Goal: Task Accomplishment & Management: Use online tool/utility

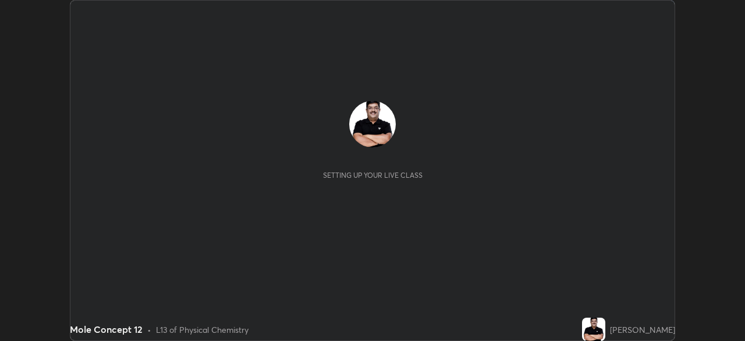
scroll to position [341, 745]
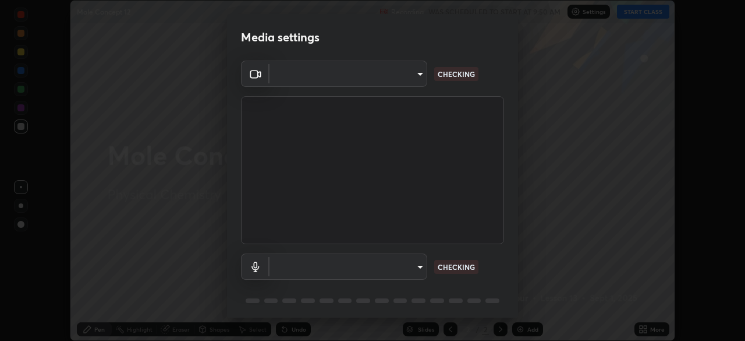
type input "a336d64f64e55d8aa7a740c0692a000d9b2cd72565bf31e1fe246034b728a4c7"
click at [415, 270] on body "Erase all Mole Concept 12 Recording WAS SCHEDULED TO START AT 9:50 AM Settings …" at bounding box center [372, 170] width 745 height 341
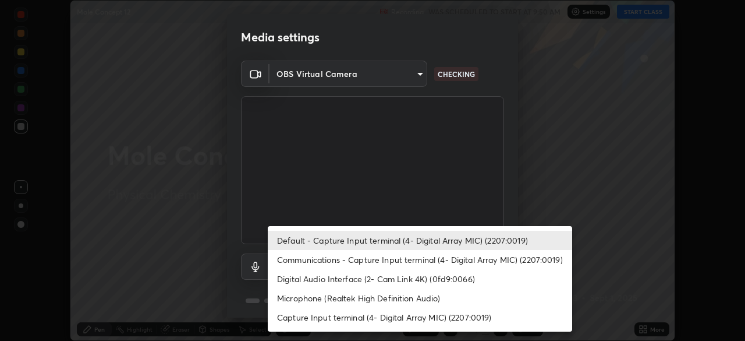
click at [444, 301] on li "Microphone (Realtek High Definition Audio)" at bounding box center [420, 297] width 304 height 19
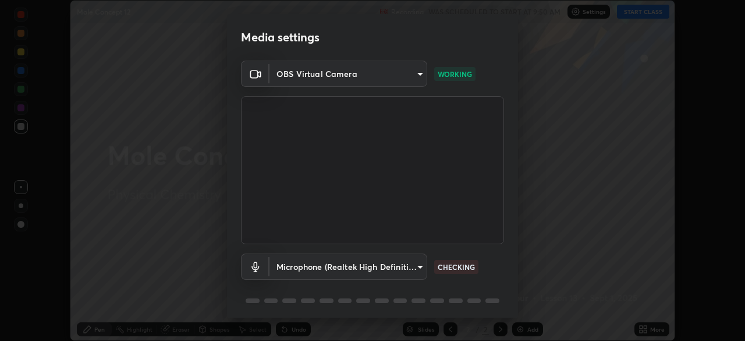
click at [417, 268] on body "Erase all Mole Concept 12 Recording WAS SCHEDULED TO START AT 9:50 AM Settings …" at bounding box center [372, 170] width 745 height 341
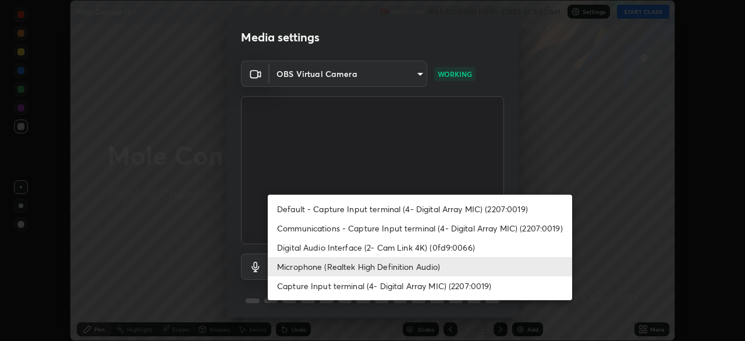
click at [420, 271] on li "Microphone (Realtek High Definition Audio)" at bounding box center [420, 266] width 304 height 19
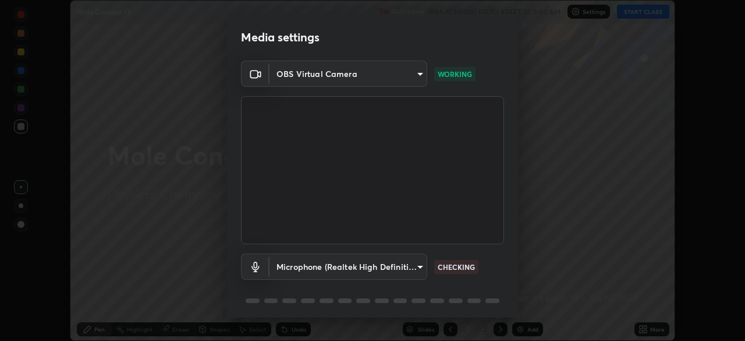
click at [412, 270] on body "Erase all Mole Concept 12 Recording WAS SCHEDULED TO START AT 9:50 AM Settings …" at bounding box center [372, 170] width 745 height 341
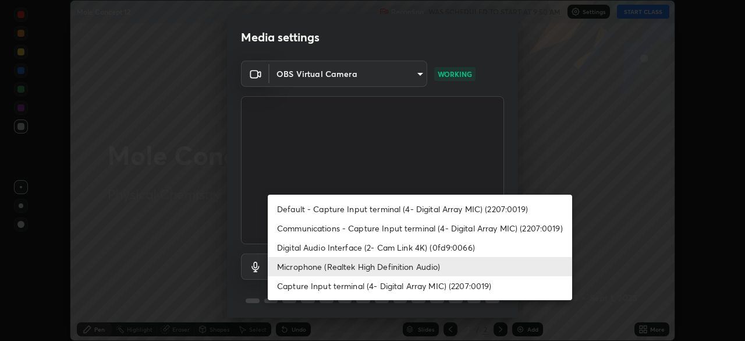
click at [454, 208] on li "Default - Capture Input terminal (4- Digital Array MIC) (2207:0019)" at bounding box center [420, 208] width 304 height 19
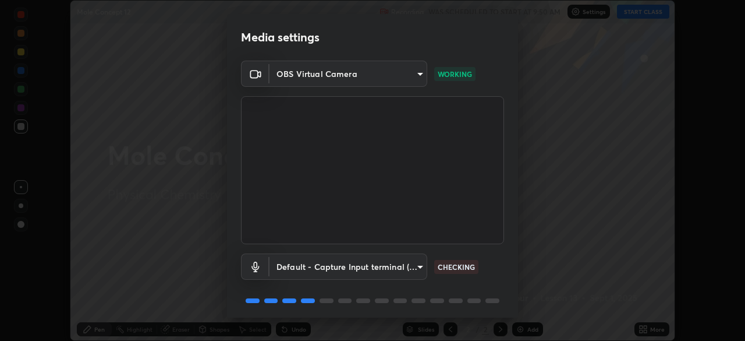
click at [420, 273] on body "Erase all Mole Concept 12 Recording WAS SCHEDULED TO START AT 9:50 AM Settings …" at bounding box center [372, 170] width 745 height 341
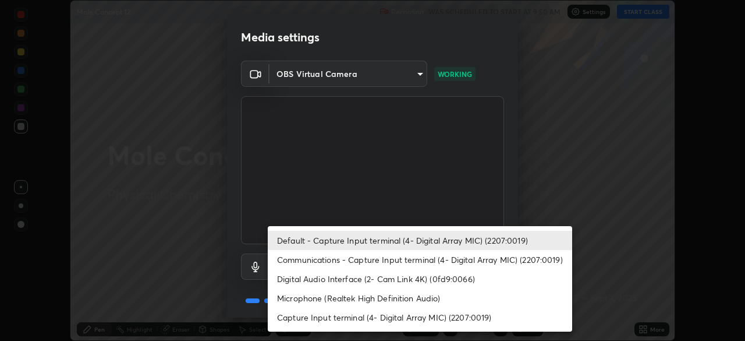
click at [447, 295] on li "Microphone (Realtek High Definition Audio)" at bounding box center [420, 297] width 304 height 19
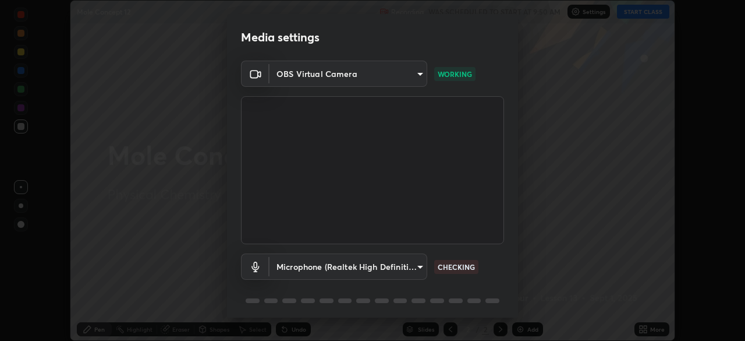
click at [414, 271] on body "Erase all Mole Concept 12 Recording WAS SCHEDULED TO START AT 9:50 AM Settings …" at bounding box center [372, 170] width 745 height 341
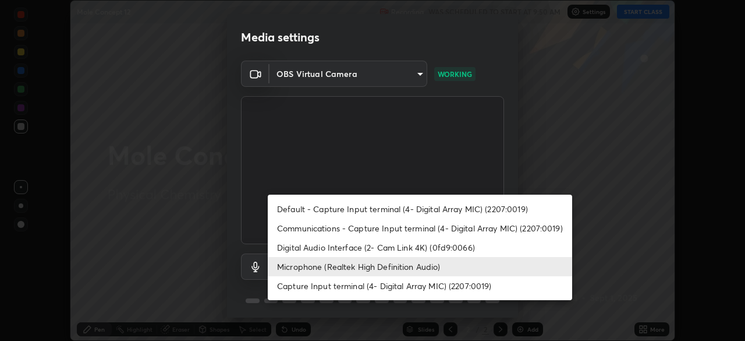
click at [435, 213] on li "Default - Capture Input terminal (4- Digital Array MIC) (2207:0019)" at bounding box center [420, 208] width 304 height 19
type input "default"
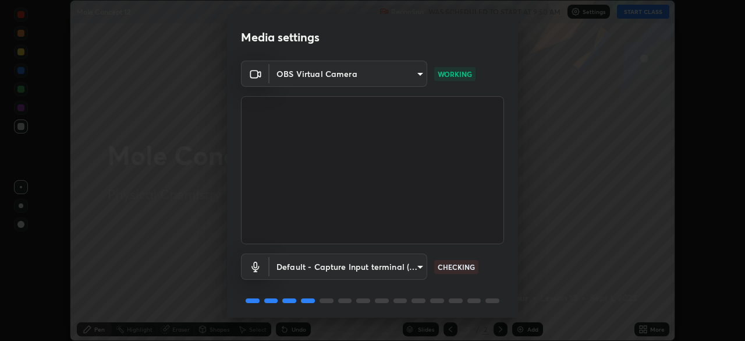
scroll to position [41, 0]
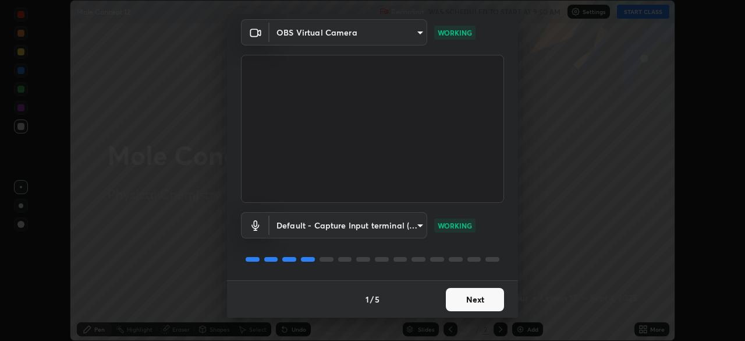
click at [480, 306] on button "Next" at bounding box center [475, 299] width 58 height 23
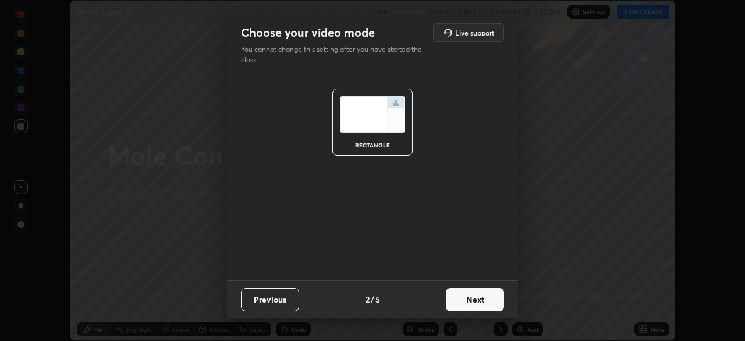
scroll to position [0, 0]
click at [487, 303] on button "Next" at bounding box center [475, 299] width 58 height 23
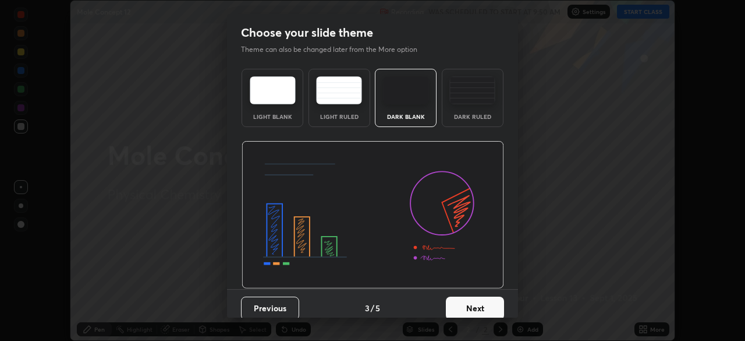
click at [492, 303] on button "Next" at bounding box center [475, 307] width 58 height 23
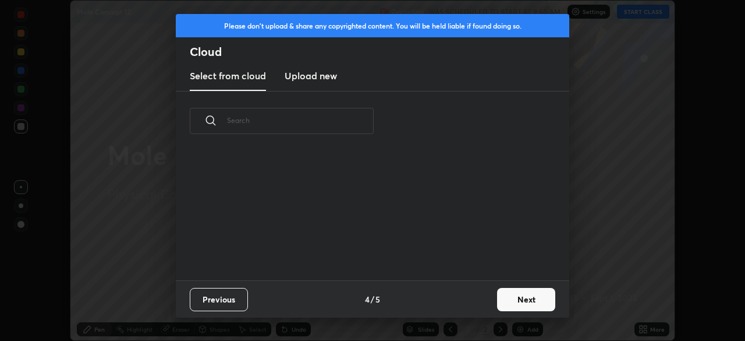
click at [510, 298] on button "Next" at bounding box center [526, 299] width 58 height 23
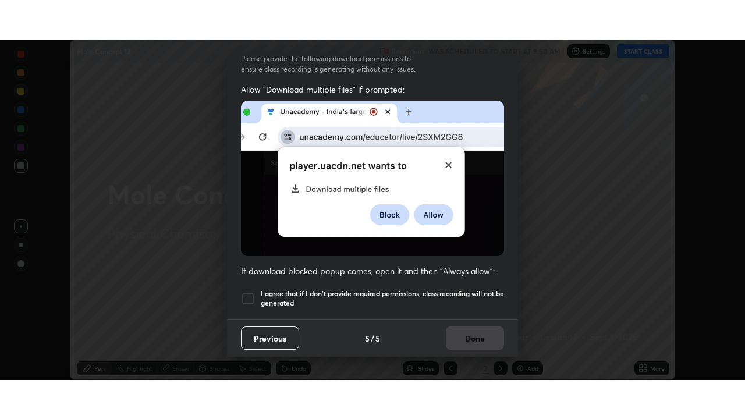
scroll to position [279, 0]
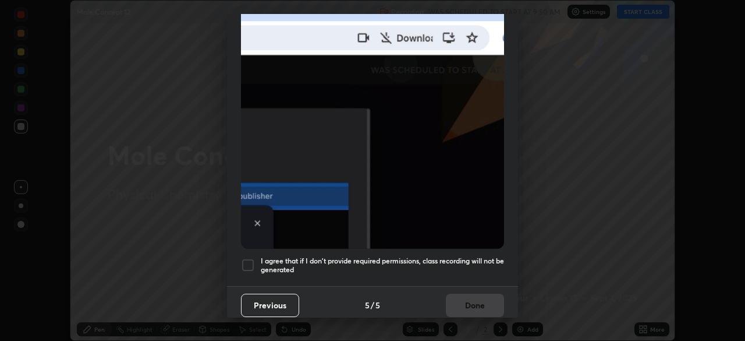
click at [253, 258] on div at bounding box center [248, 265] width 14 height 14
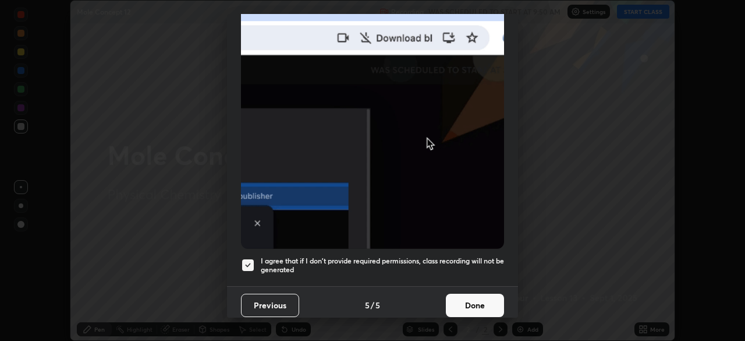
click at [463, 301] on button "Done" at bounding box center [475, 304] width 58 height 23
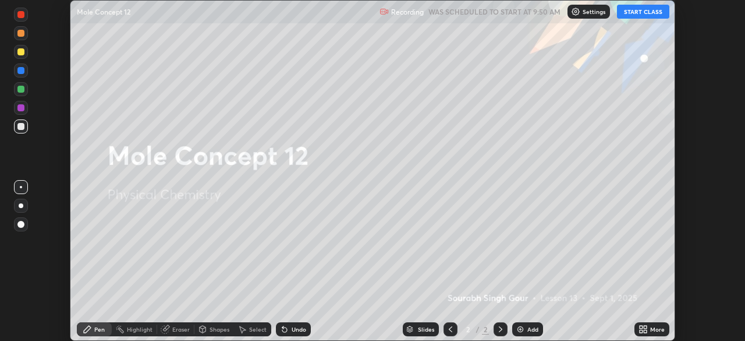
click at [649, 12] on button "START CLASS" at bounding box center [643, 12] width 52 height 14
click at [641, 327] on icon at bounding box center [641, 326] width 3 height 3
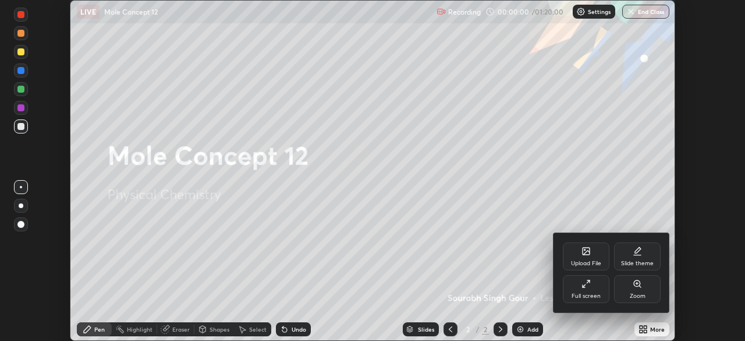
click at [596, 282] on div "Full screen" at bounding box center [586, 289] width 47 height 28
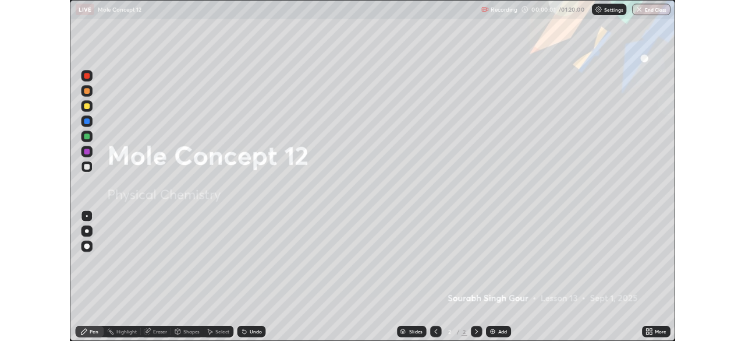
scroll to position [419, 745]
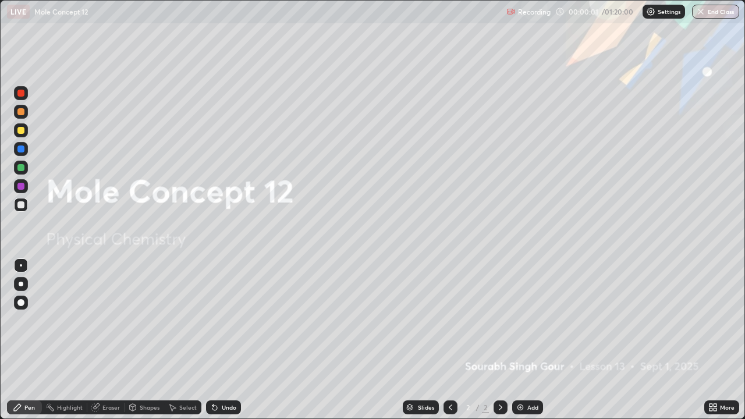
click at [521, 340] on img at bounding box center [520, 407] width 9 height 9
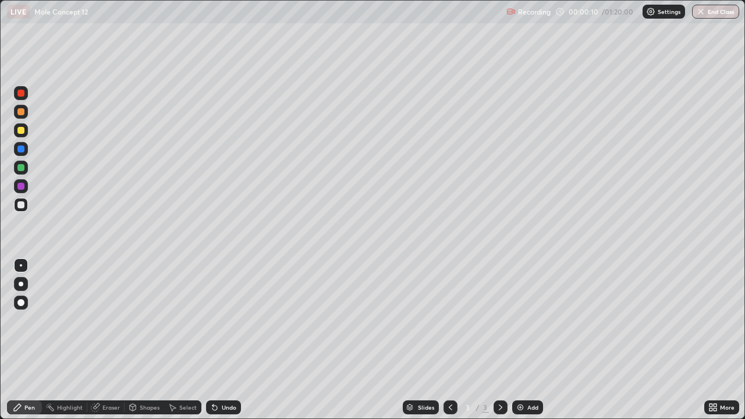
click at [23, 285] on div at bounding box center [21, 284] width 5 height 5
click at [25, 125] on div at bounding box center [21, 130] width 14 height 14
click at [19, 206] on div at bounding box center [20, 204] width 7 height 7
click at [524, 340] on div "Add" at bounding box center [527, 408] width 31 height 14
click at [20, 130] on div at bounding box center [20, 130] width 7 height 7
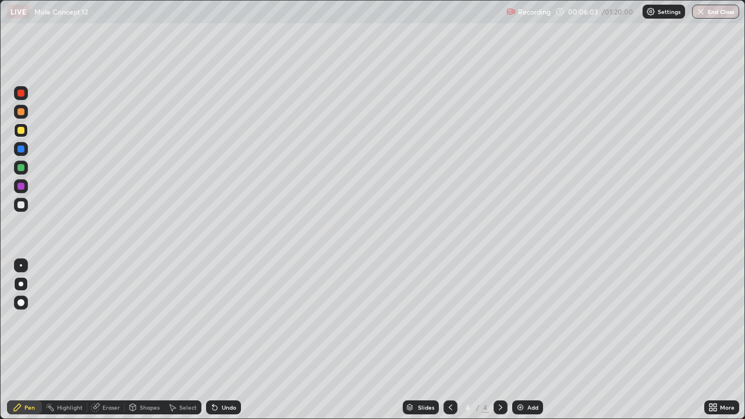
click at [20, 204] on div at bounding box center [20, 204] width 7 height 7
click at [17, 132] on div at bounding box center [20, 130] width 7 height 7
click at [26, 201] on div at bounding box center [21, 205] width 14 height 14
click at [520, 340] on img at bounding box center [520, 407] width 9 height 9
click at [20, 130] on div at bounding box center [20, 130] width 7 height 7
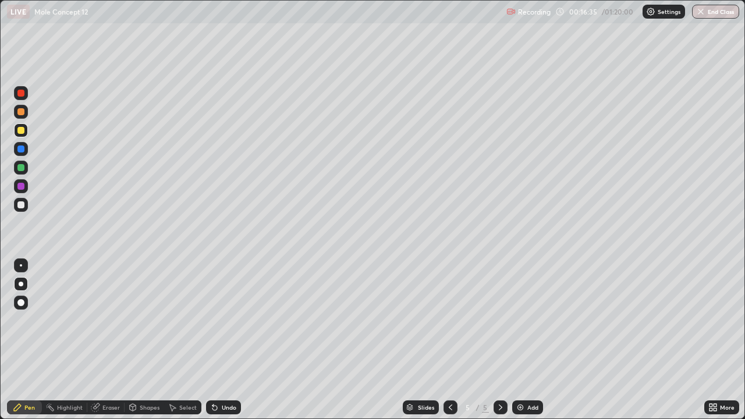
click at [20, 205] on div at bounding box center [20, 204] width 7 height 7
click at [109, 340] on div "Eraser" at bounding box center [110, 408] width 17 height 6
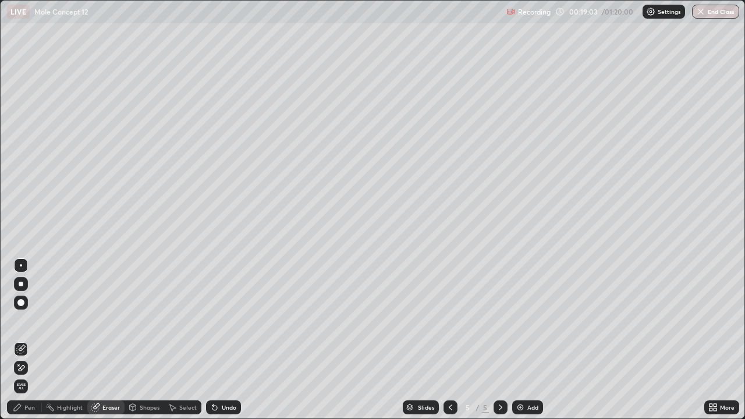
click at [31, 340] on div "Pen" at bounding box center [29, 408] width 10 height 6
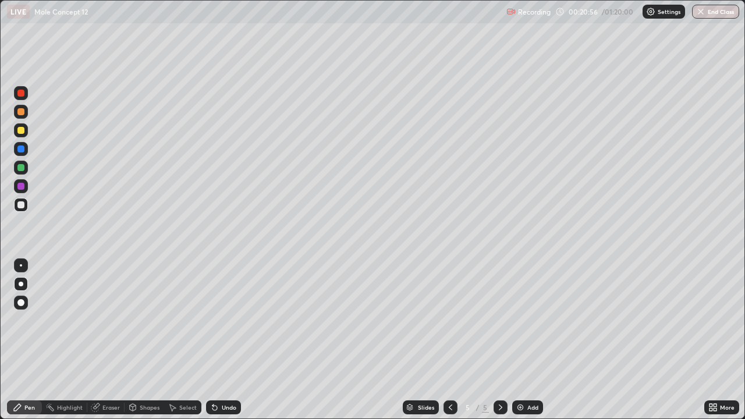
click at [215, 340] on icon at bounding box center [214, 407] width 9 height 9
click at [522, 340] on img at bounding box center [520, 407] width 9 height 9
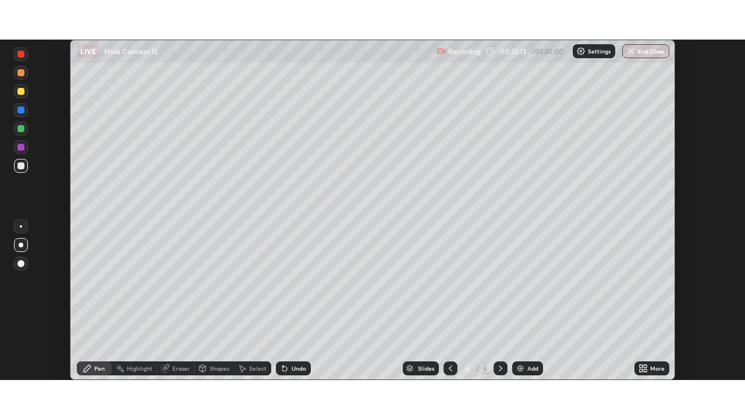
scroll to position [57879, 57474]
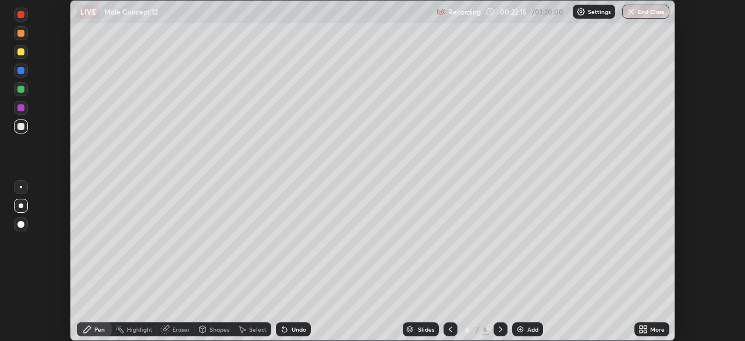
click at [643, 333] on icon at bounding box center [643, 328] width 9 height 9
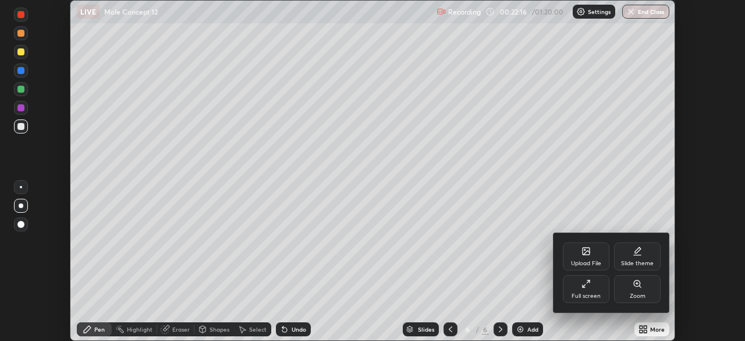
click at [592, 285] on div "Full screen" at bounding box center [586, 289] width 47 height 28
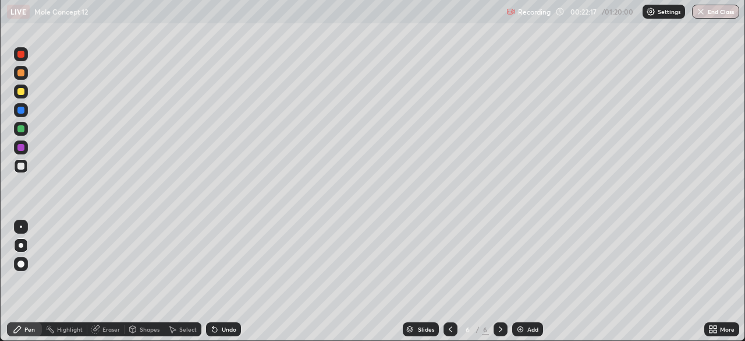
scroll to position [419, 745]
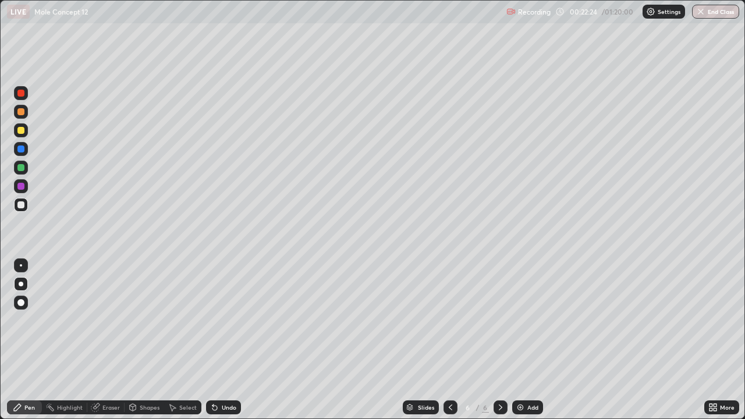
click at [32, 340] on div "Pen" at bounding box center [29, 408] width 10 height 6
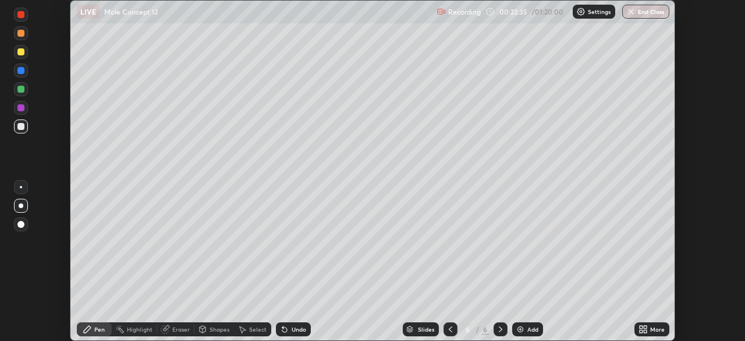
scroll to position [57879, 57474]
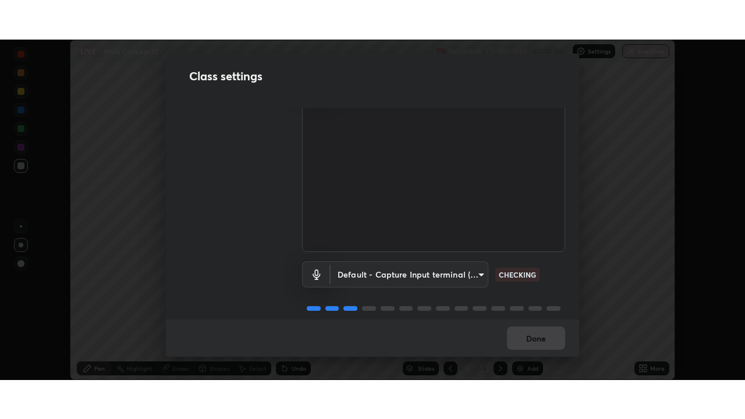
scroll to position [53, 0]
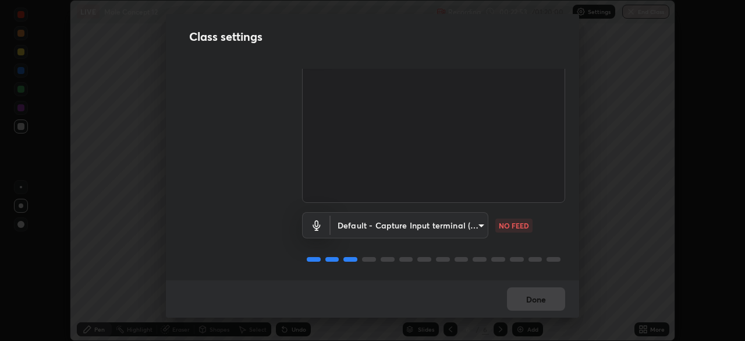
click at [376, 228] on body "Erase all LIVE Mole Concept 12 Recording 00:22:53 / 01:20:00 Settings End Class…" at bounding box center [372, 170] width 745 height 341
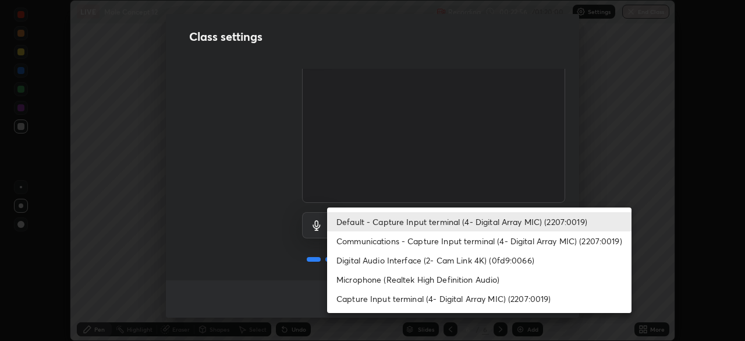
click at [362, 276] on li "Microphone (Realtek High Definition Audio)" at bounding box center [479, 279] width 304 height 19
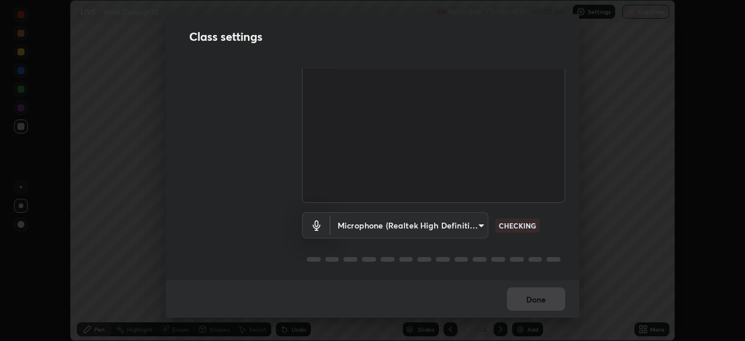
click at [385, 222] on body "Erase all LIVE Mole Concept 12 Recording 00:23:01 / 01:20:00 Settings End Class…" at bounding box center [372, 170] width 745 height 341
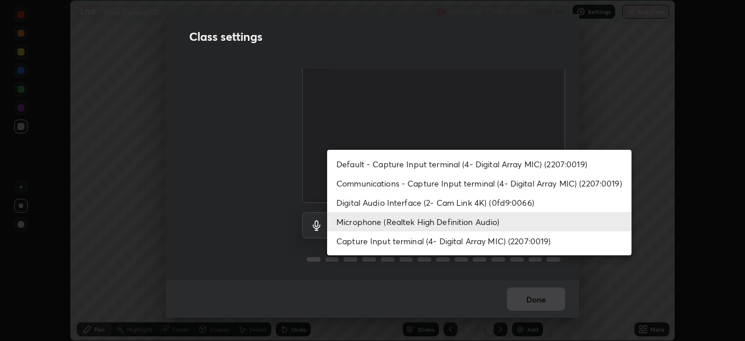
click at [378, 186] on li "Communications - Capture Input terminal (4- Digital Array MIC) (2207:0019)" at bounding box center [479, 182] width 304 height 19
type input "communications"
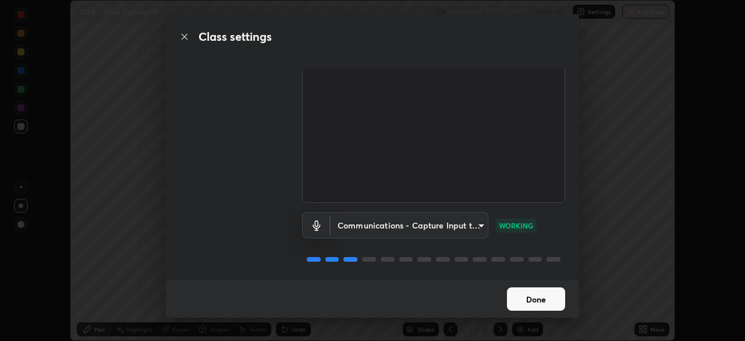
click at [530, 300] on button "Done" at bounding box center [536, 298] width 58 height 23
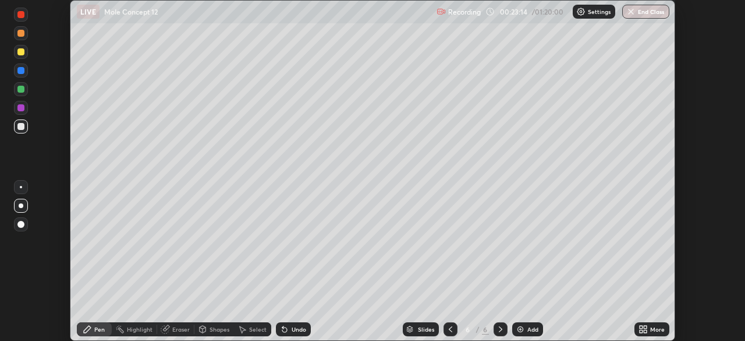
click at [644, 327] on icon at bounding box center [645, 326] width 3 height 3
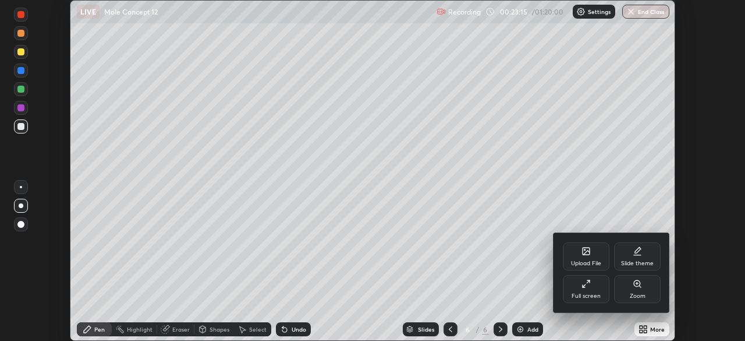
click at [592, 286] on div "Full screen" at bounding box center [586, 289] width 47 height 28
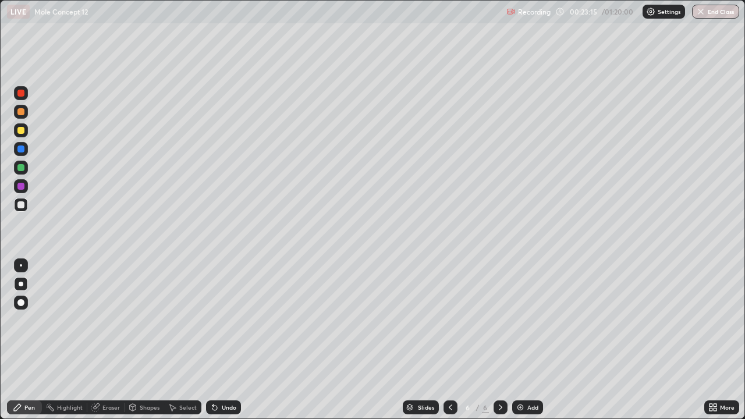
scroll to position [419, 745]
click at [33, 340] on div "Pen" at bounding box center [29, 408] width 10 height 6
click at [21, 131] on div at bounding box center [20, 130] width 7 height 7
click at [451, 340] on div at bounding box center [451, 408] width 14 height 14
click at [501, 340] on icon at bounding box center [500, 407] width 9 height 9
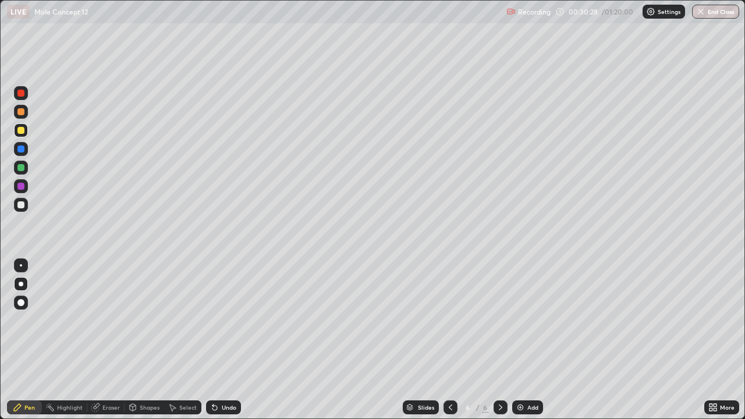
click at [517, 340] on img at bounding box center [520, 407] width 9 height 9
click at [22, 203] on div at bounding box center [20, 204] width 7 height 7
click at [20, 133] on div at bounding box center [20, 130] width 7 height 7
click at [104, 340] on div "Eraser" at bounding box center [110, 408] width 17 height 6
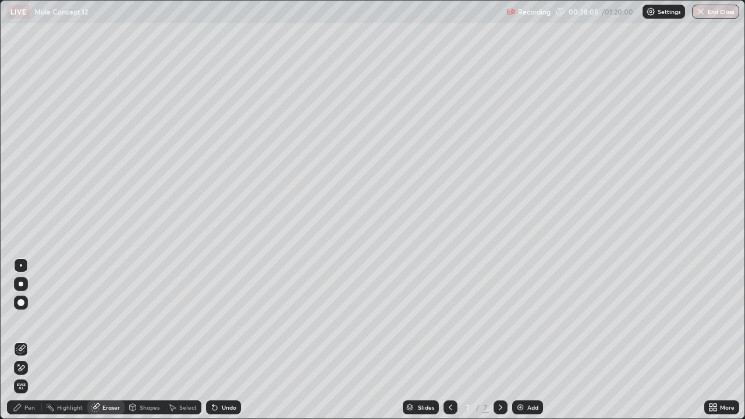
click at [33, 340] on div "Pen" at bounding box center [24, 408] width 35 height 14
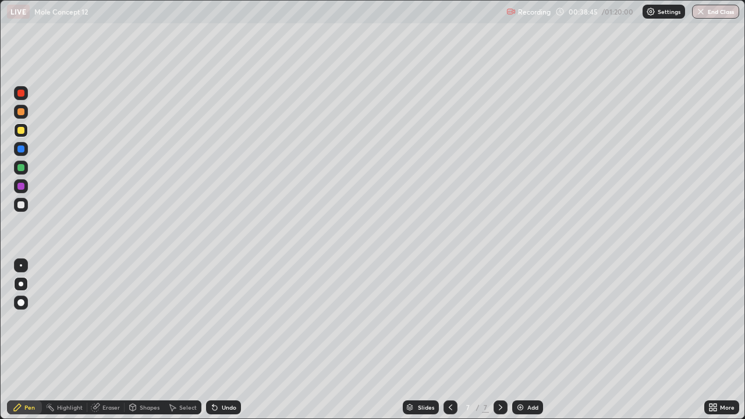
click at [517, 340] on div "Add" at bounding box center [527, 408] width 31 height 14
click at [210, 340] on icon at bounding box center [214, 407] width 9 height 9
click at [204, 340] on div "Undo" at bounding box center [221, 407] width 40 height 23
click at [21, 208] on div at bounding box center [21, 205] width 14 height 14
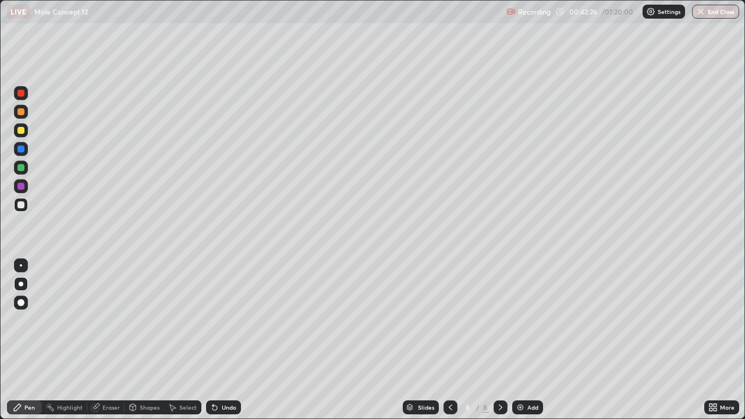
click at [233, 340] on div "Undo" at bounding box center [229, 408] width 15 height 6
click at [105, 340] on div "Eraser" at bounding box center [110, 408] width 17 height 6
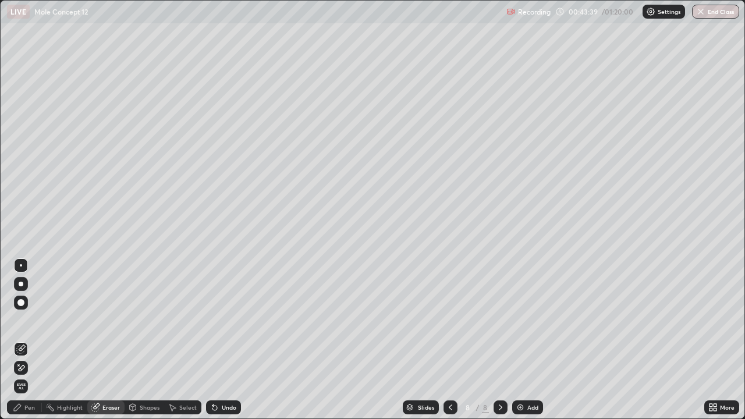
click at [34, 340] on div "Pen" at bounding box center [29, 408] width 10 height 6
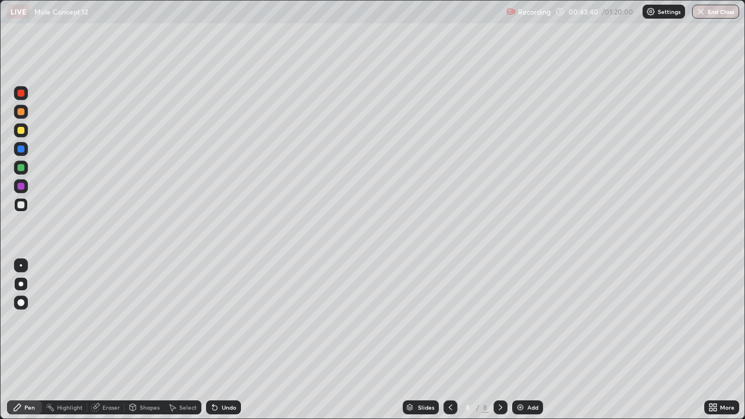
click at [26, 133] on div at bounding box center [21, 130] width 14 height 14
click at [22, 205] on div at bounding box center [20, 204] width 7 height 7
click at [520, 340] on img at bounding box center [520, 407] width 9 height 9
click at [21, 128] on div at bounding box center [20, 130] width 7 height 7
click at [19, 204] on div at bounding box center [20, 204] width 7 height 7
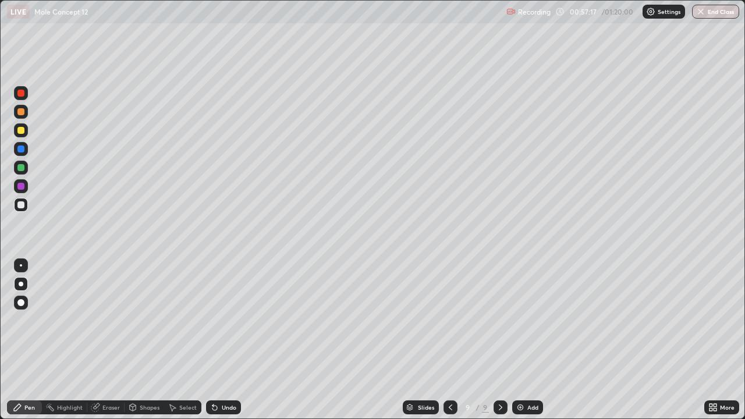
click at [526, 340] on div "Add" at bounding box center [527, 408] width 31 height 14
click at [22, 130] on div at bounding box center [20, 130] width 7 height 7
click at [23, 207] on div at bounding box center [20, 204] width 7 height 7
click at [449, 340] on icon at bounding box center [449, 408] width 3 height 6
click at [448, 340] on icon at bounding box center [449, 407] width 9 height 9
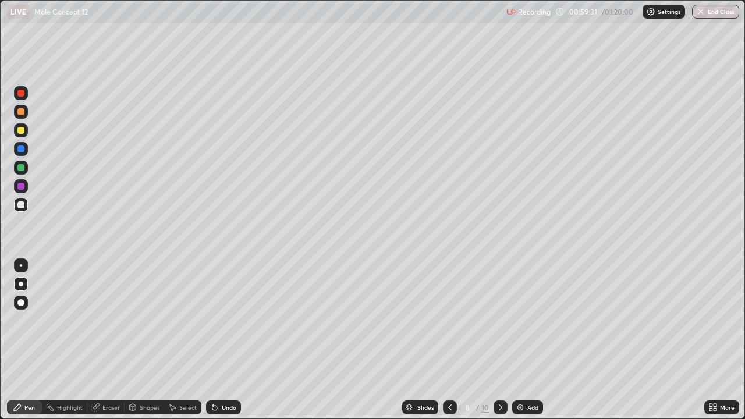
click at [498, 340] on icon at bounding box center [500, 407] width 9 height 9
click at [500, 340] on icon at bounding box center [500, 407] width 9 height 9
click at [522, 340] on img at bounding box center [520, 407] width 9 height 9
click at [22, 130] on div at bounding box center [20, 130] width 7 height 7
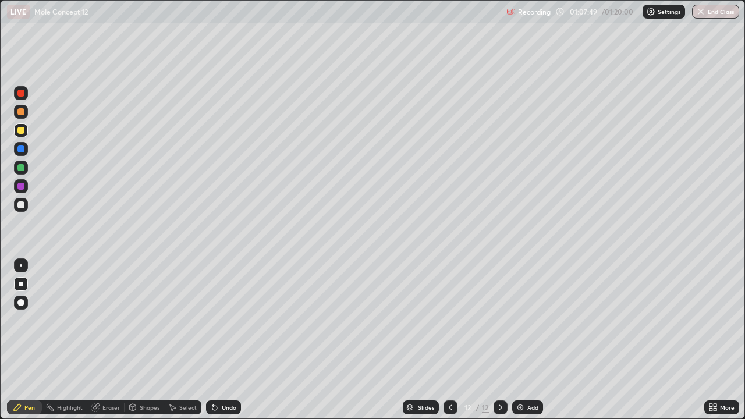
click at [24, 205] on div at bounding box center [20, 204] width 7 height 7
click at [717, 12] on button "End Class" at bounding box center [715, 12] width 47 height 14
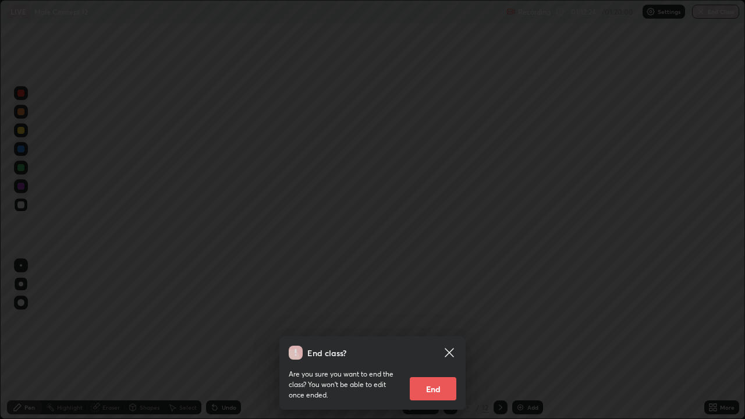
click at [442, 340] on button "End" at bounding box center [433, 388] width 47 height 23
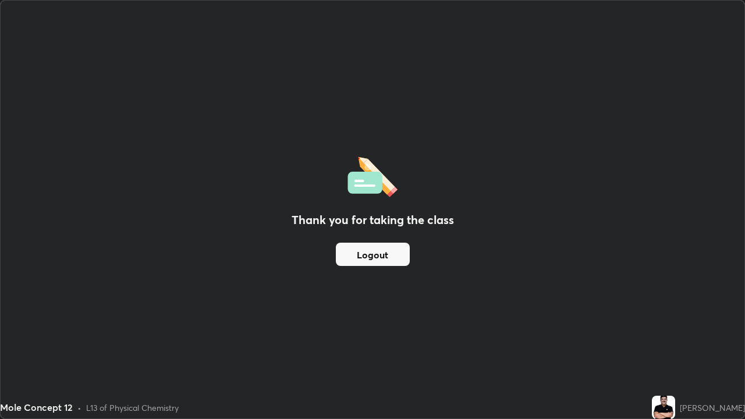
click at [392, 252] on button "Logout" at bounding box center [373, 254] width 74 height 23
